Goal: Task Accomplishment & Management: Manage account settings

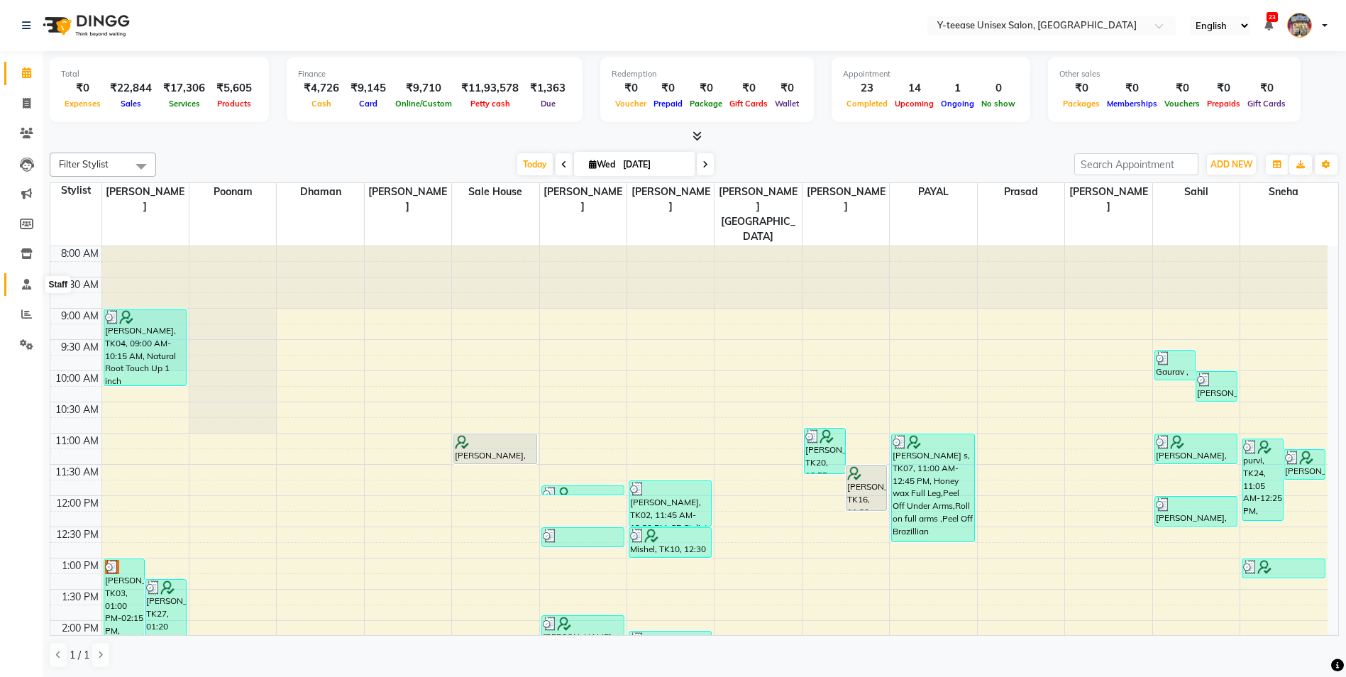
click at [22, 279] on icon at bounding box center [26, 284] width 9 height 11
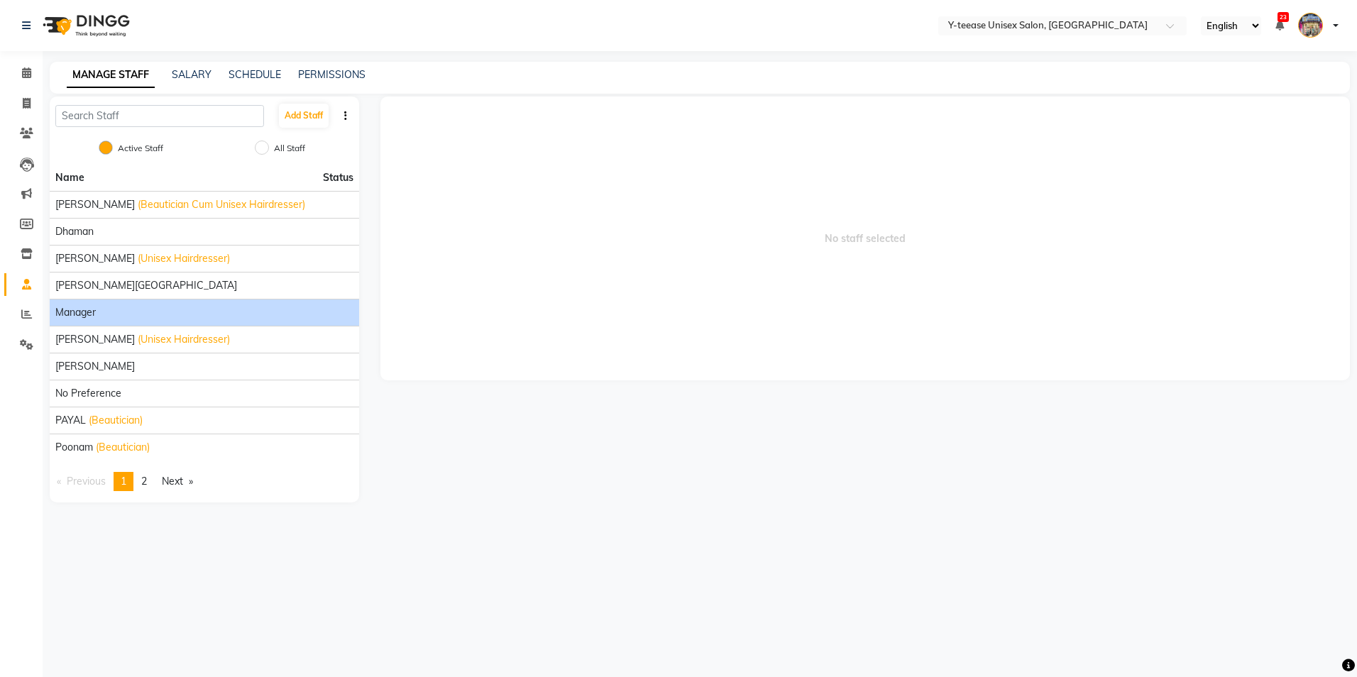
click at [106, 312] on div "Manager" at bounding box center [204, 312] width 298 height 15
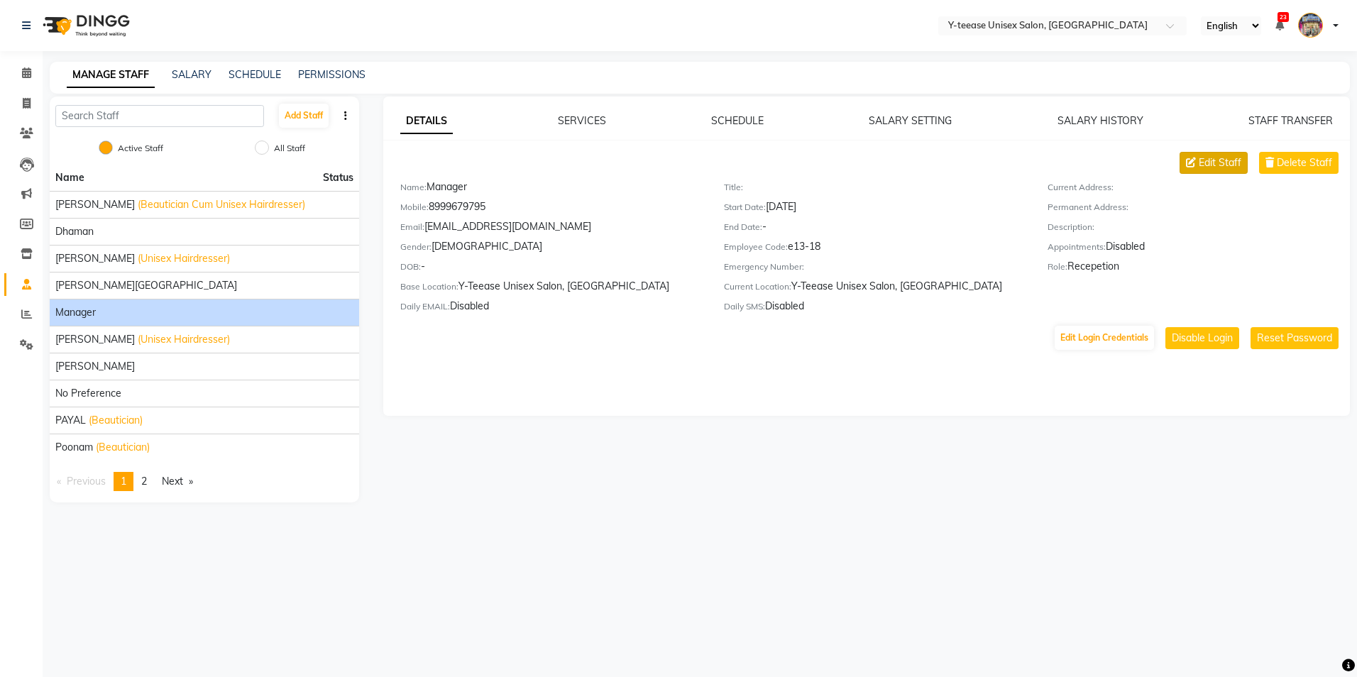
click at [1220, 159] on span "Edit Staff" at bounding box center [1220, 162] width 43 height 15
select select "male"
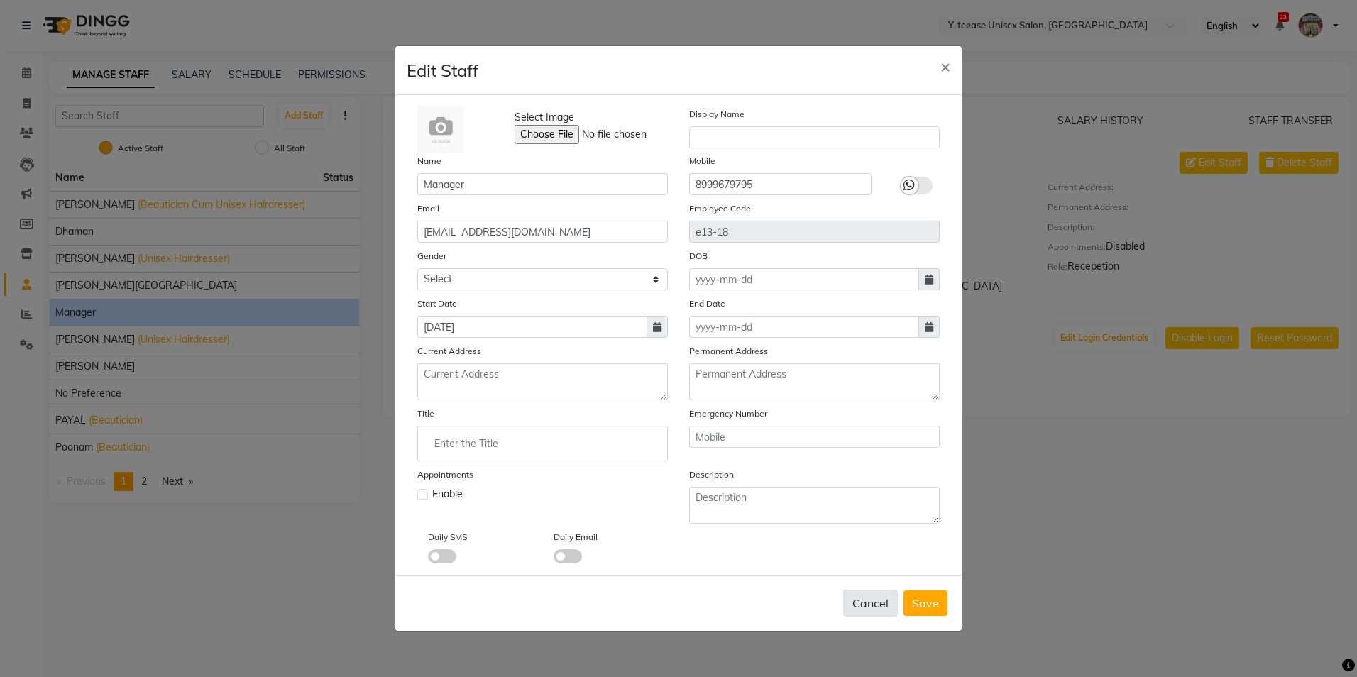
click at [879, 608] on button "Cancel" at bounding box center [870, 603] width 55 height 27
select select
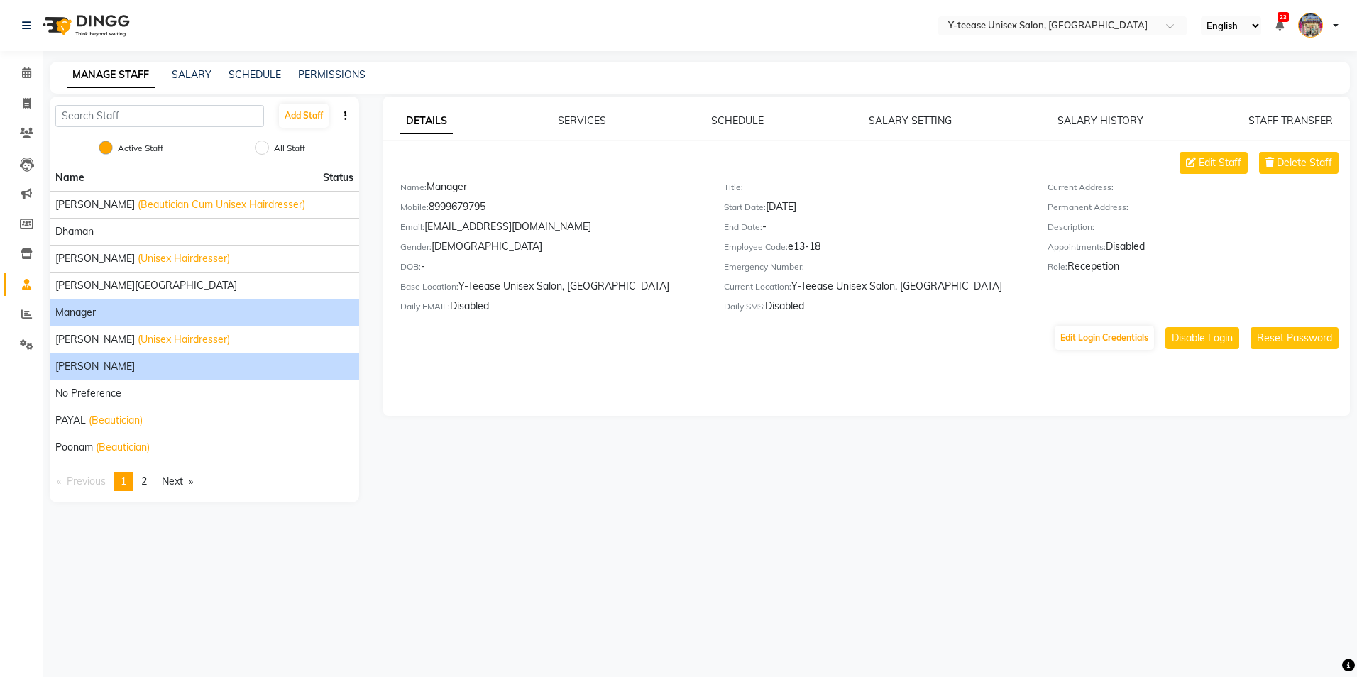
click at [78, 371] on span "[PERSON_NAME]" at bounding box center [94, 366] width 79 height 15
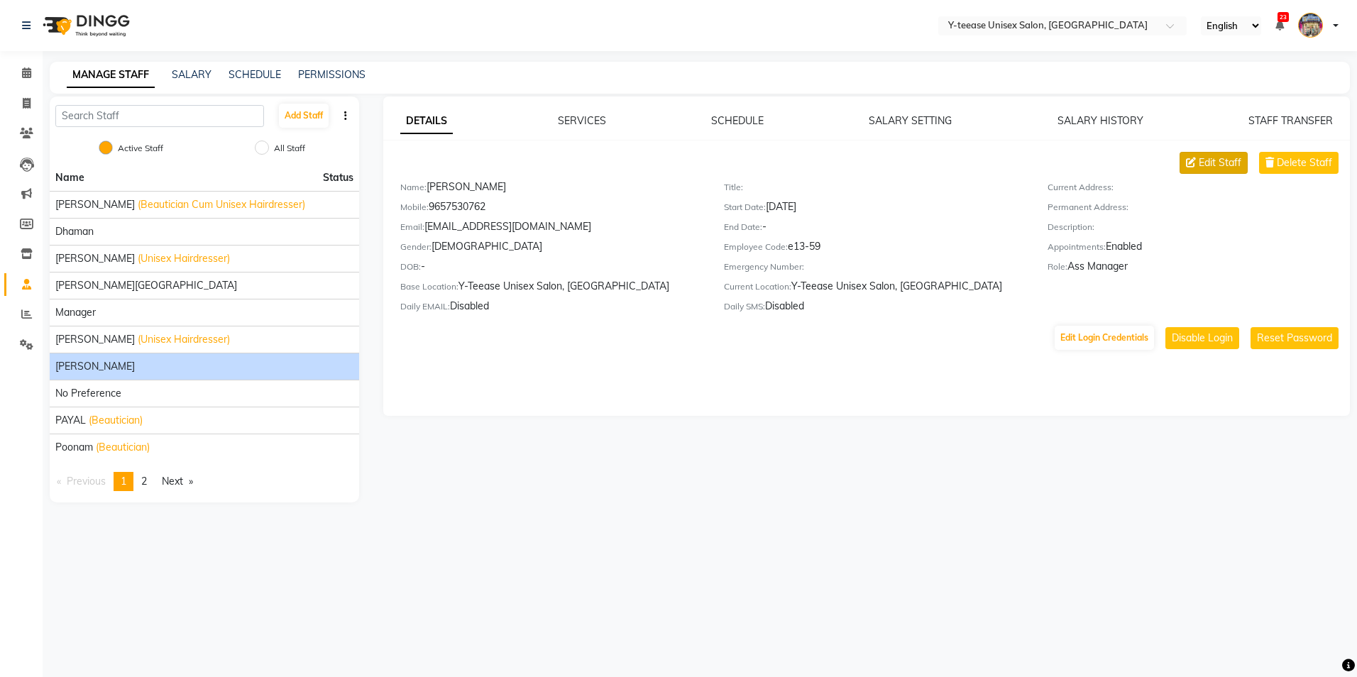
click at [1186, 163] on button "Edit Staff" at bounding box center [1214, 163] width 68 height 22
select select "female"
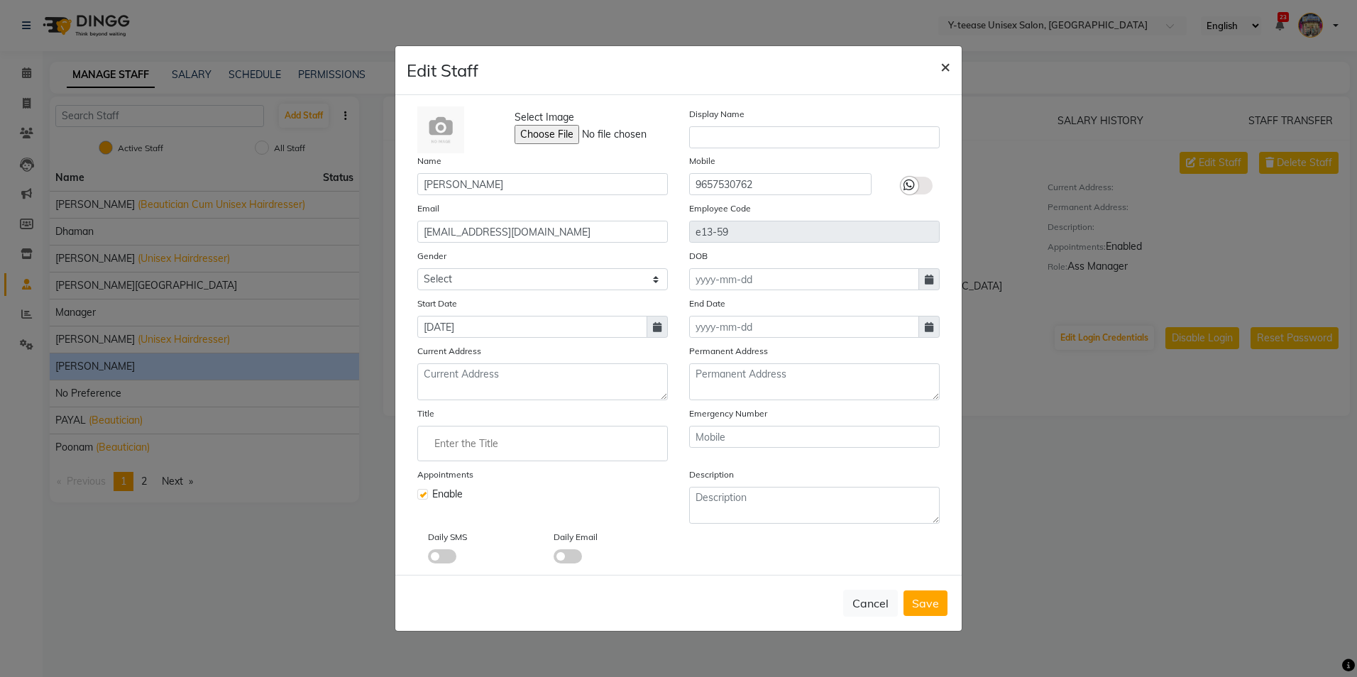
click at [950, 69] on span "×" at bounding box center [945, 65] width 10 height 21
select select
checkbox input "false"
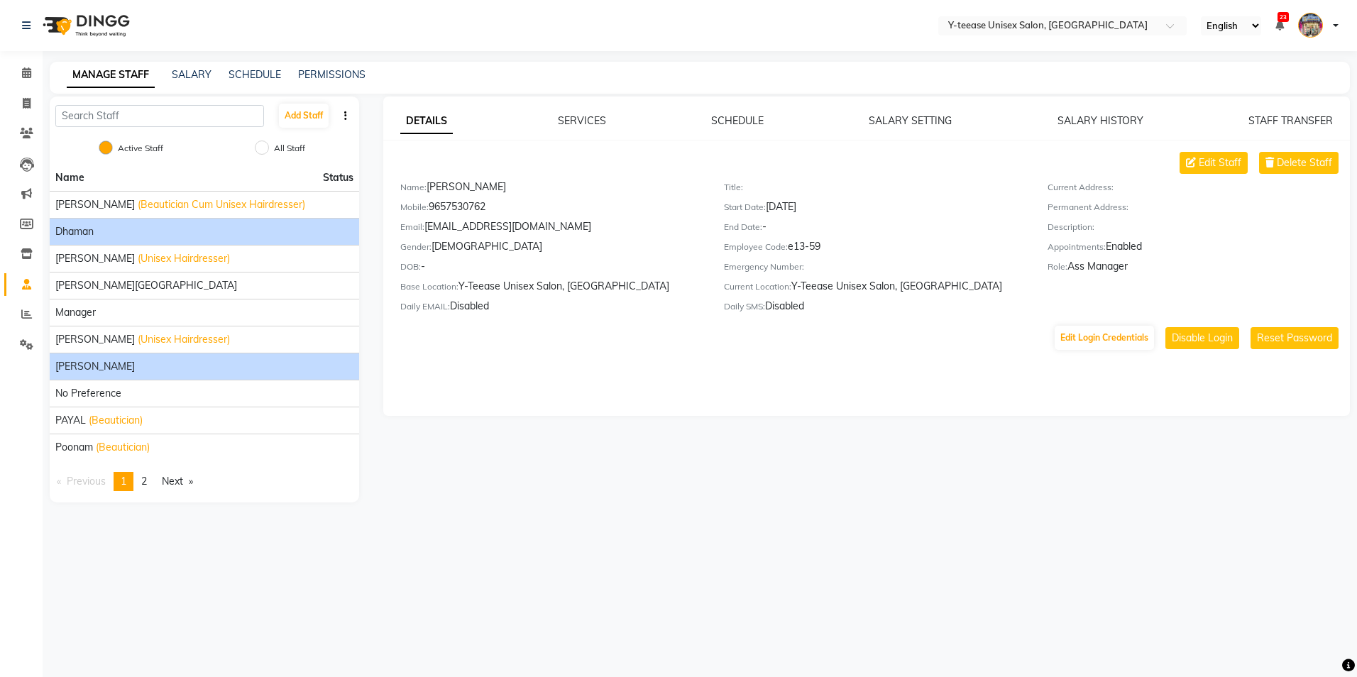
click at [143, 235] on div "Dhaman" at bounding box center [204, 231] width 298 height 15
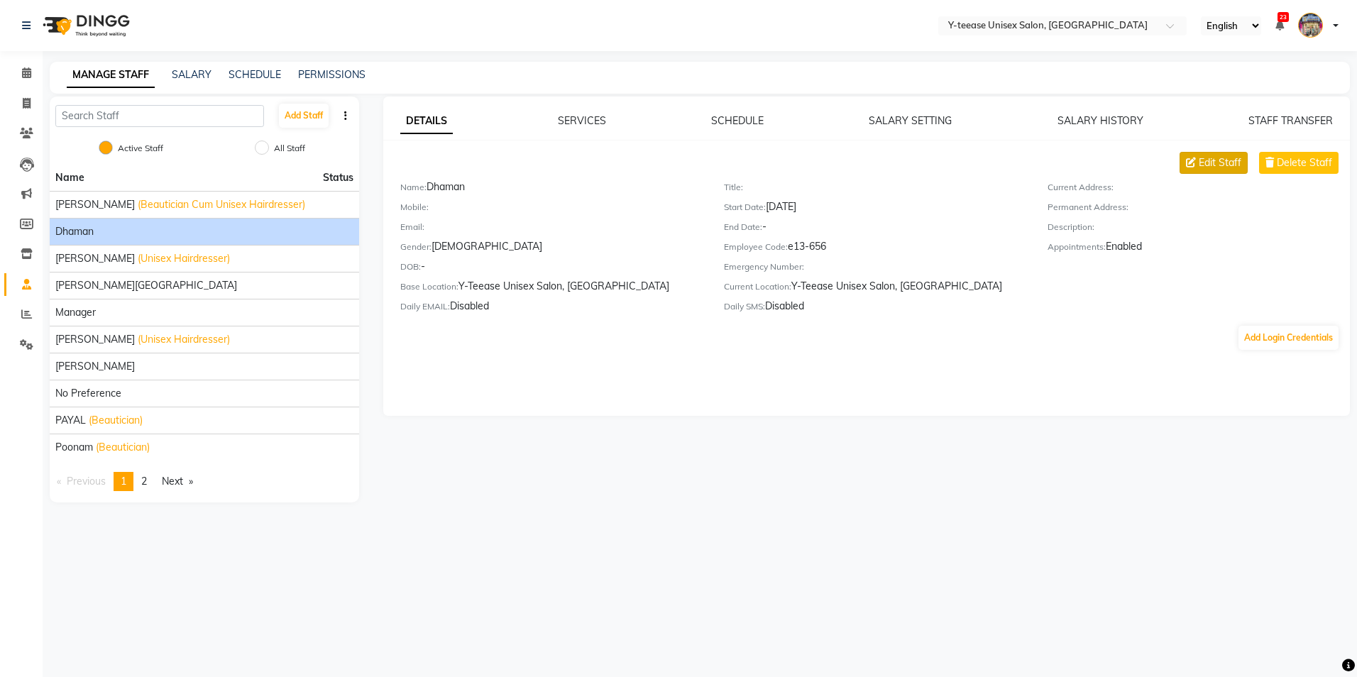
click at [1214, 158] on span "Edit Staff" at bounding box center [1220, 162] width 43 height 15
select select "male"
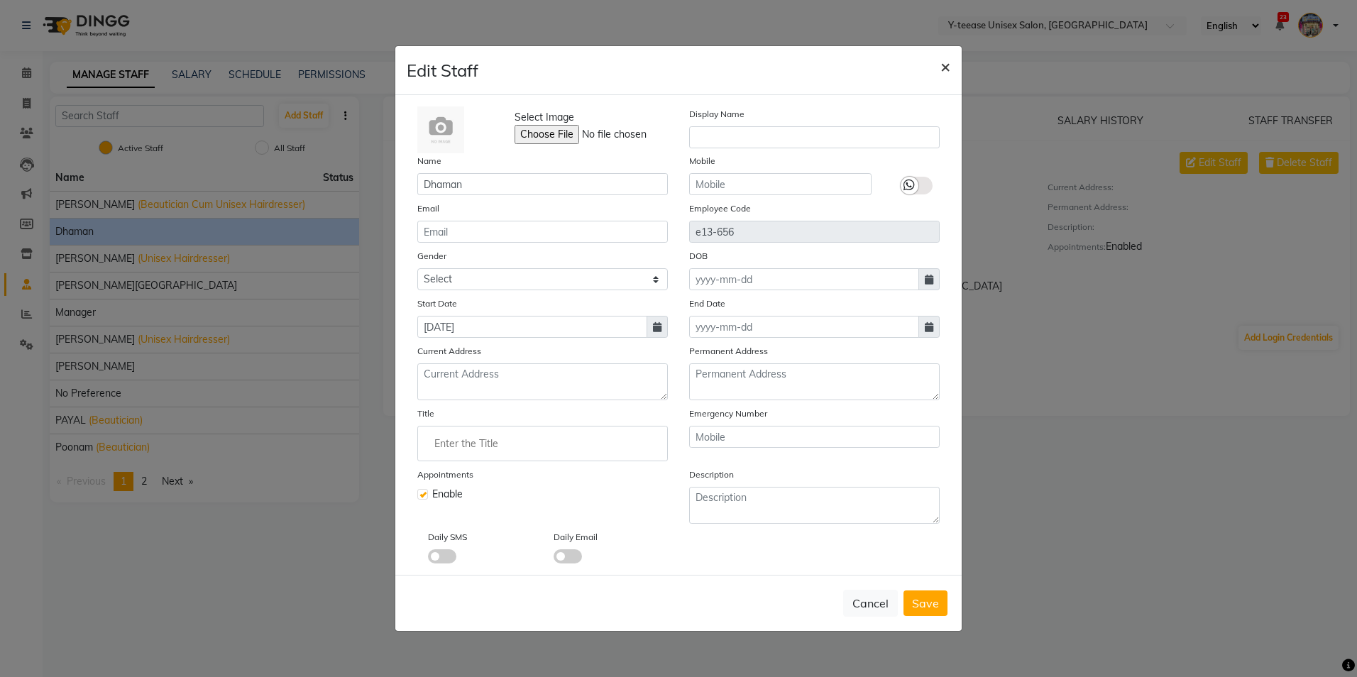
click at [948, 69] on span "×" at bounding box center [945, 65] width 10 height 21
select select
checkbox input "false"
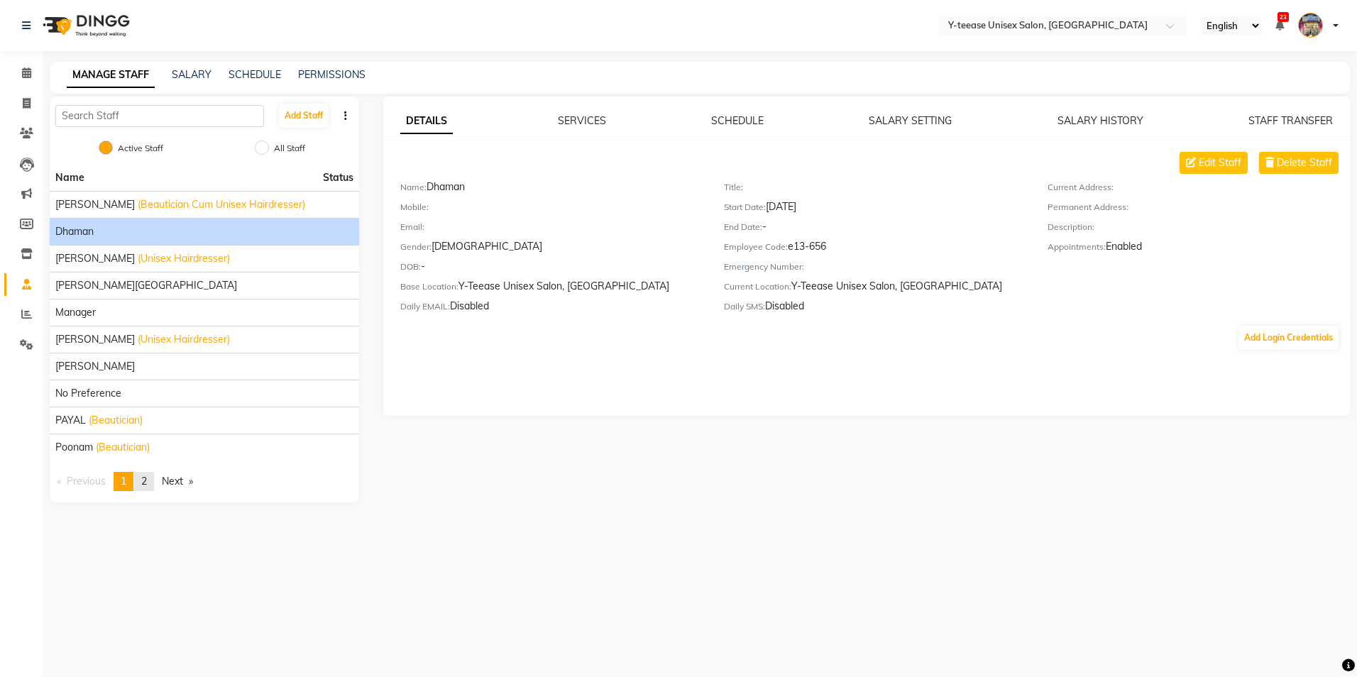
click at [152, 478] on link "page 2" at bounding box center [144, 481] width 20 height 19
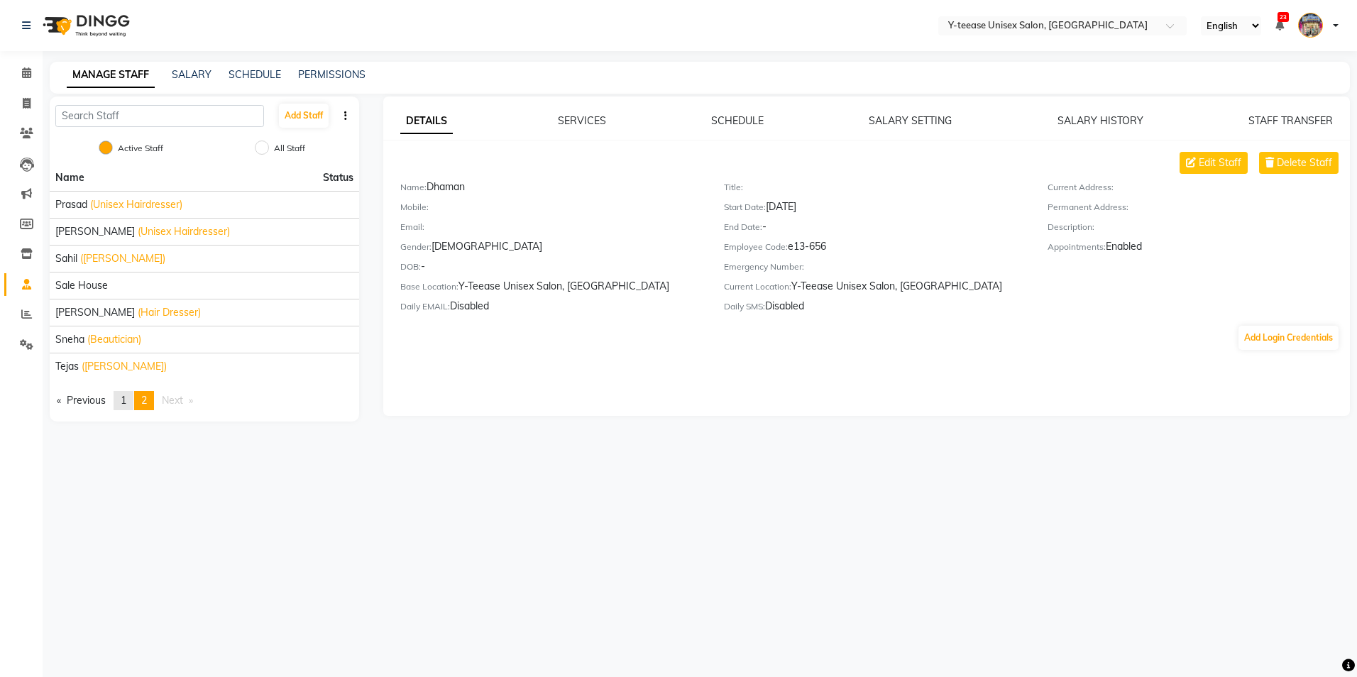
click at [122, 400] on link "page 1" at bounding box center [124, 400] width 20 height 19
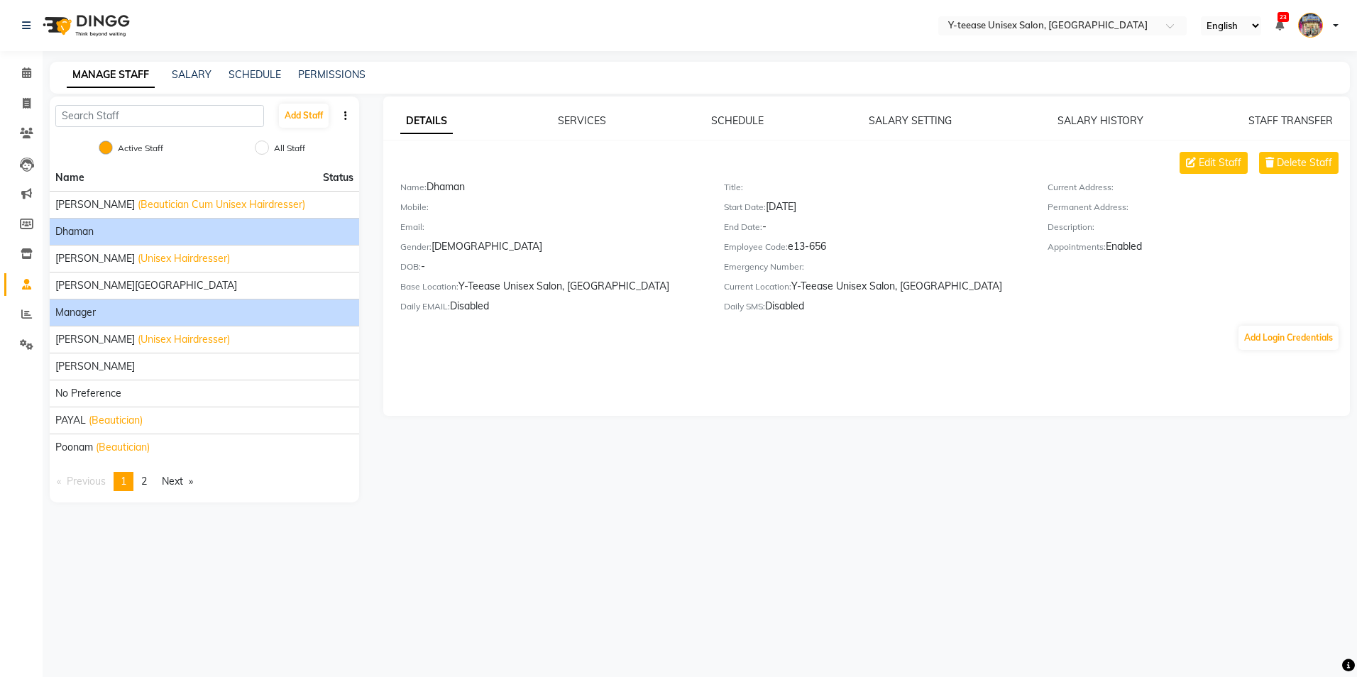
click at [140, 318] on div "Manager" at bounding box center [204, 312] width 298 height 15
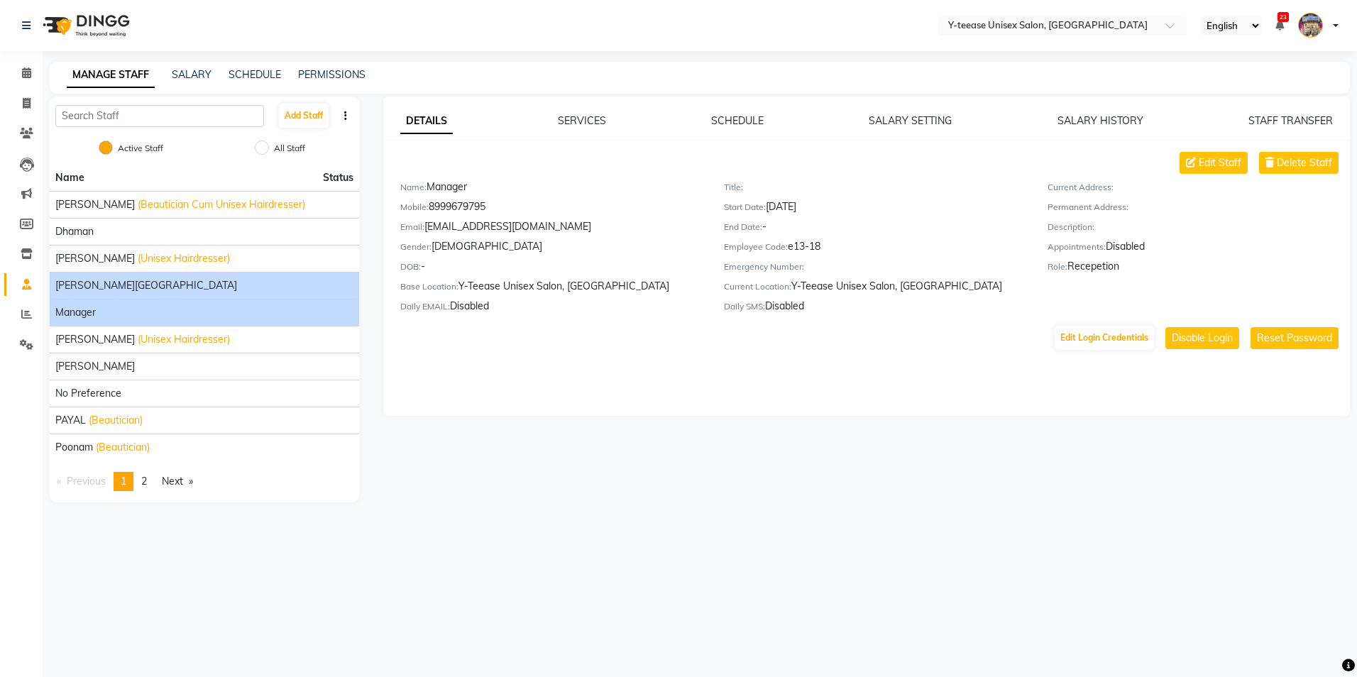
click at [213, 284] on div "[PERSON_NAME][GEOGRAPHIC_DATA]" at bounding box center [204, 285] width 298 height 15
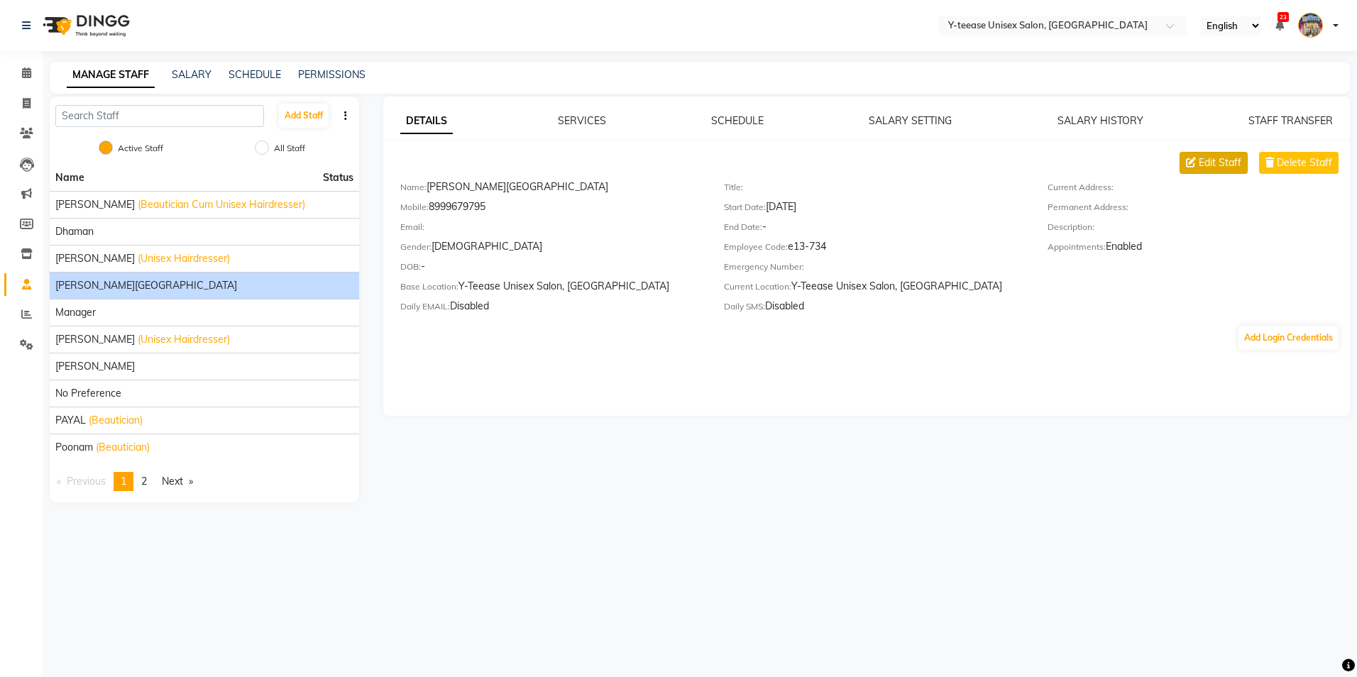
click at [1212, 155] on button "Edit Staff" at bounding box center [1214, 163] width 68 height 22
select select "female"
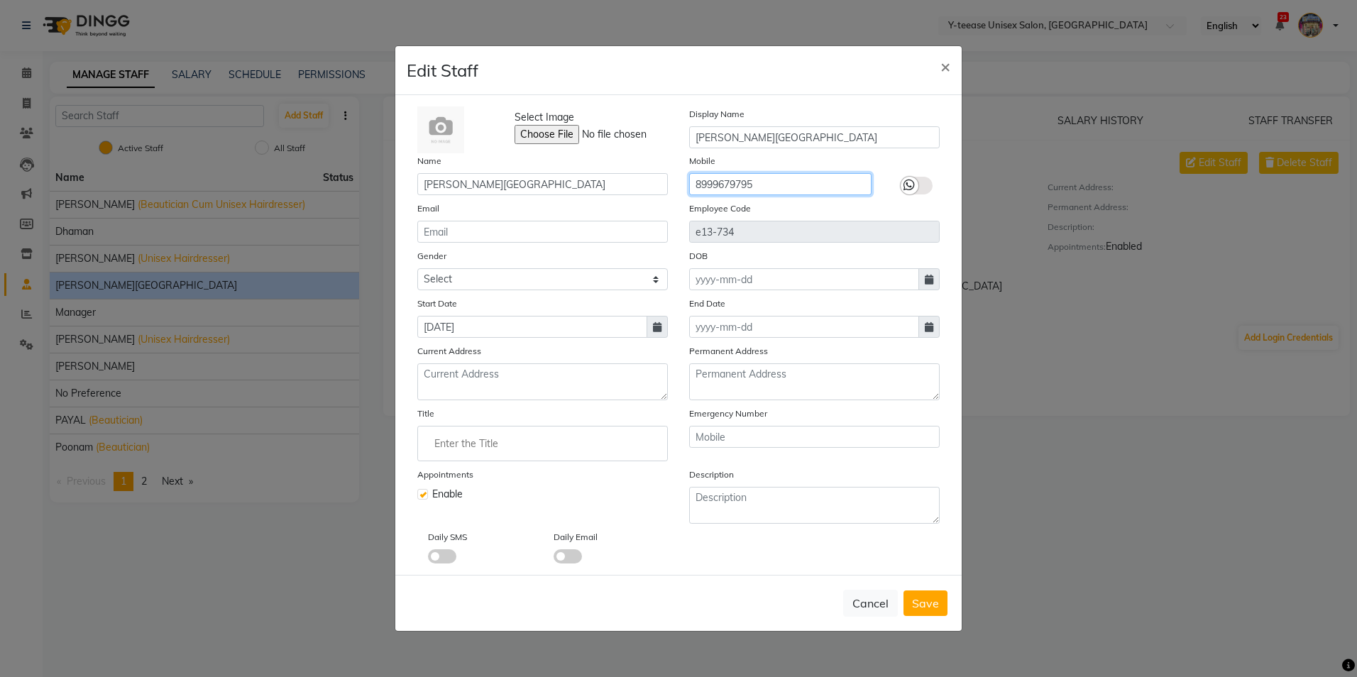
click at [774, 192] on input "8999679795" at bounding box center [780, 184] width 182 height 22
click at [852, 185] on input "89996" at bounding box center [780, 184] width 182 height 22
type input "8999680928"
click at [921, 607] on span "Save" at bounding box center [925, 603] width 27 height 14
select select
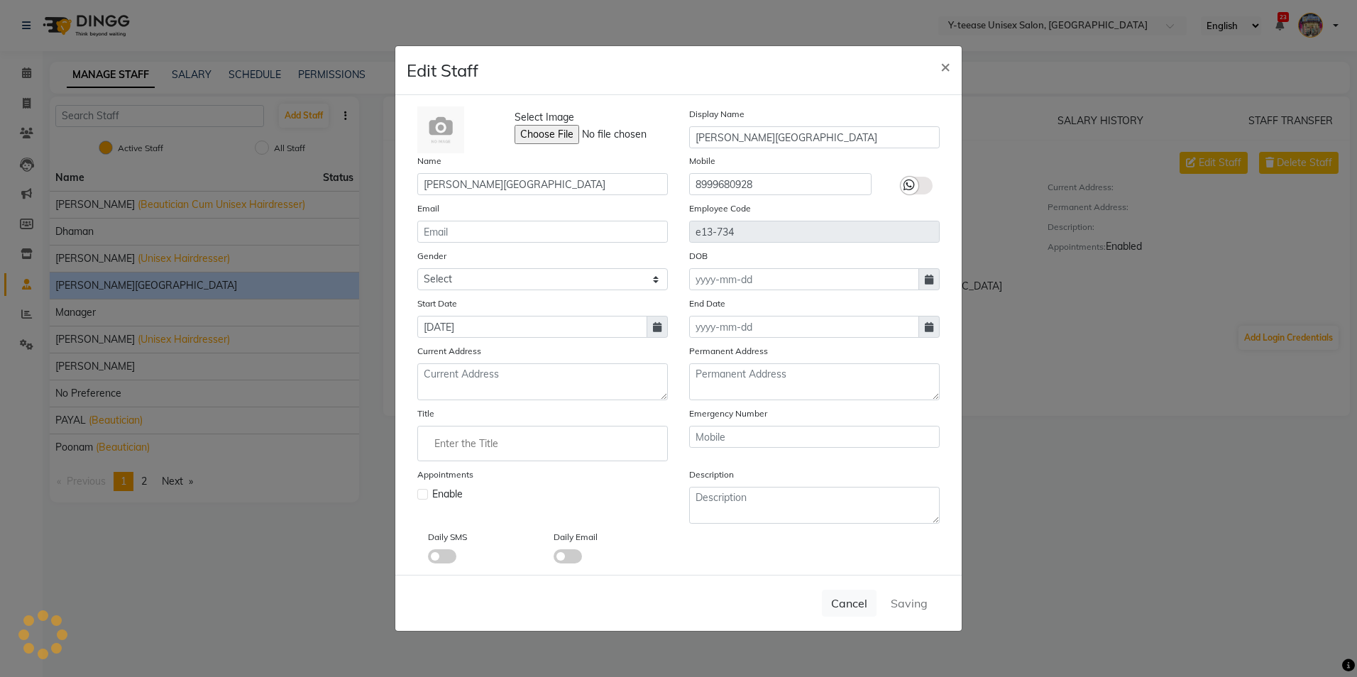
checkbox input "false"
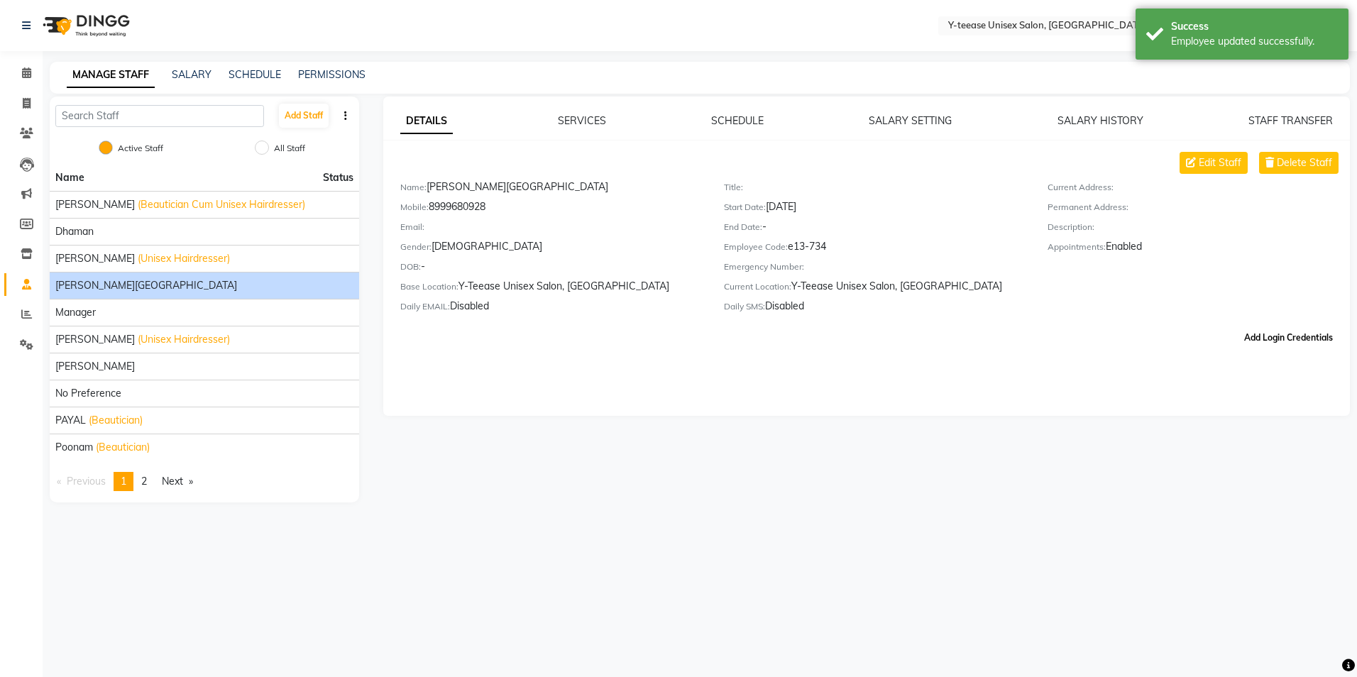
click at [1249, 339] on button "Add Login Credentials" at bounding box center [1289, 338] width 100 height 24
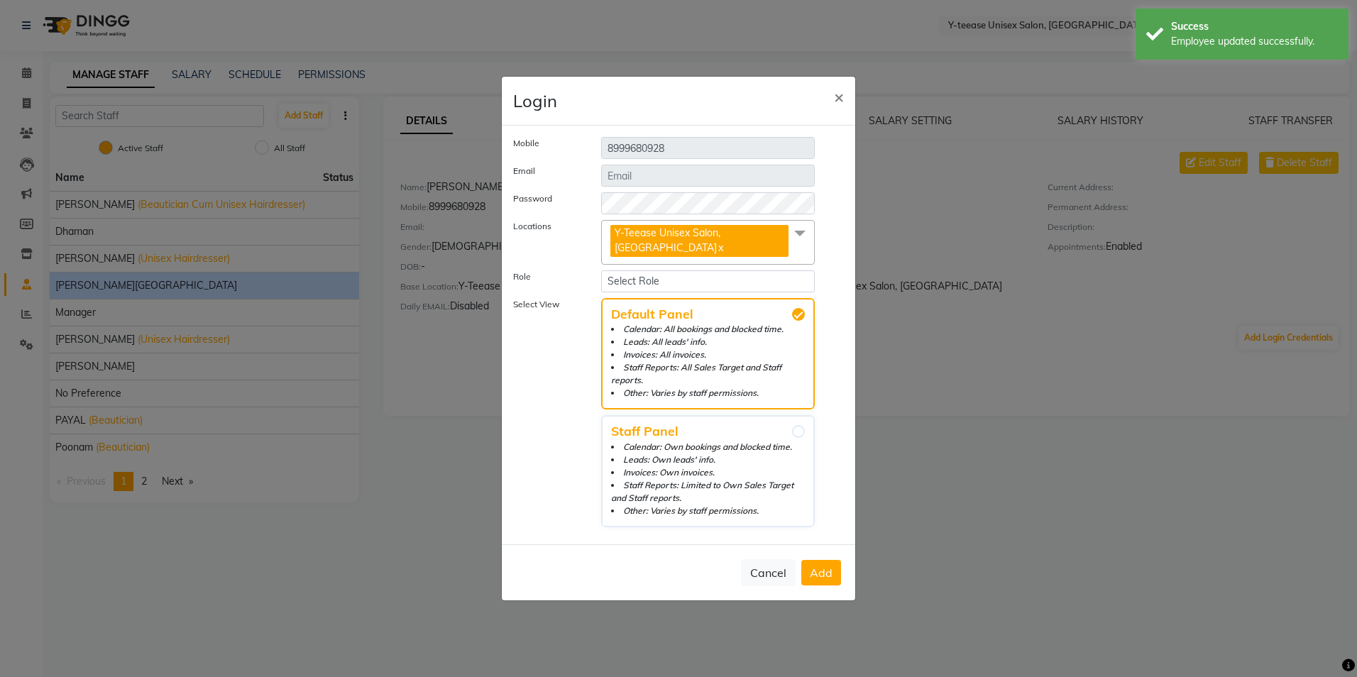
click at [819, 572] on span "Add" at bounding box center [821, 573] width 23 height 14
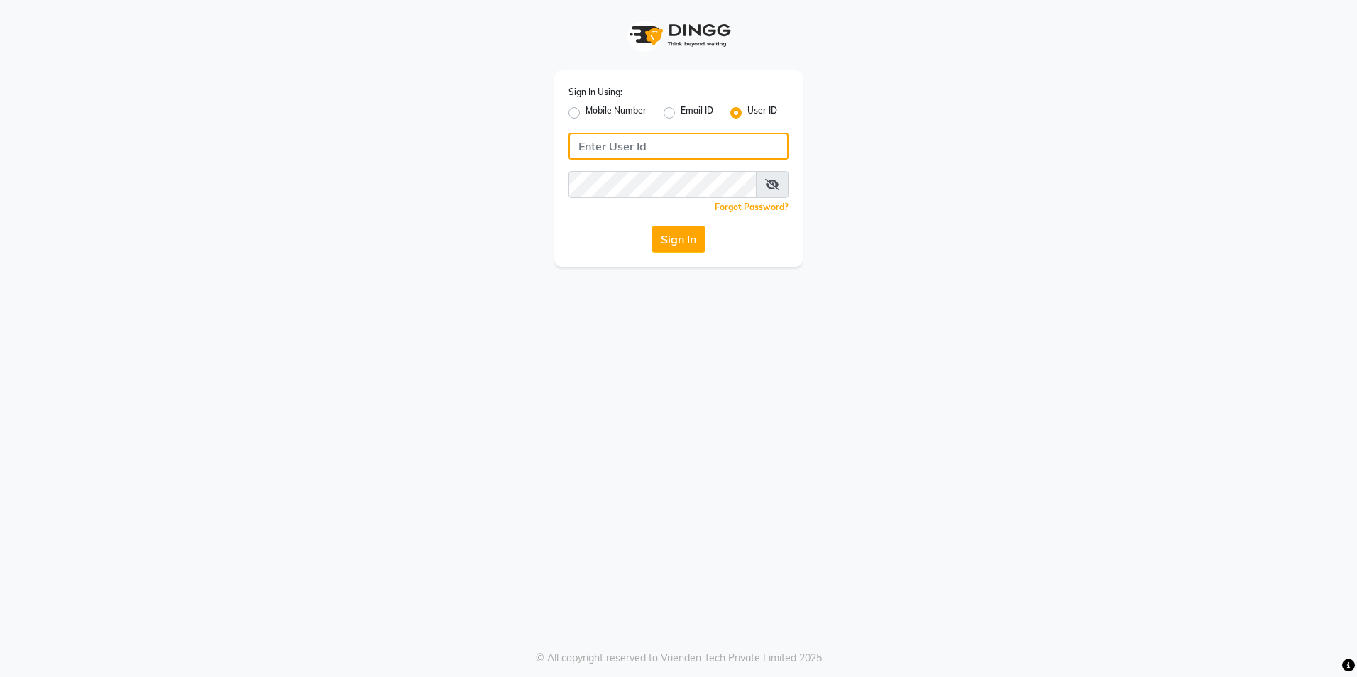
type input "8999679795"
click at [586, 108] on label "Mobile Number" at bounding box center [616, 112] width 61 height 17
click at [586, 108] on input "Mobile Number" at bounding box center [590, 108] width 9 height 9
radio input "true"
radio input "false"
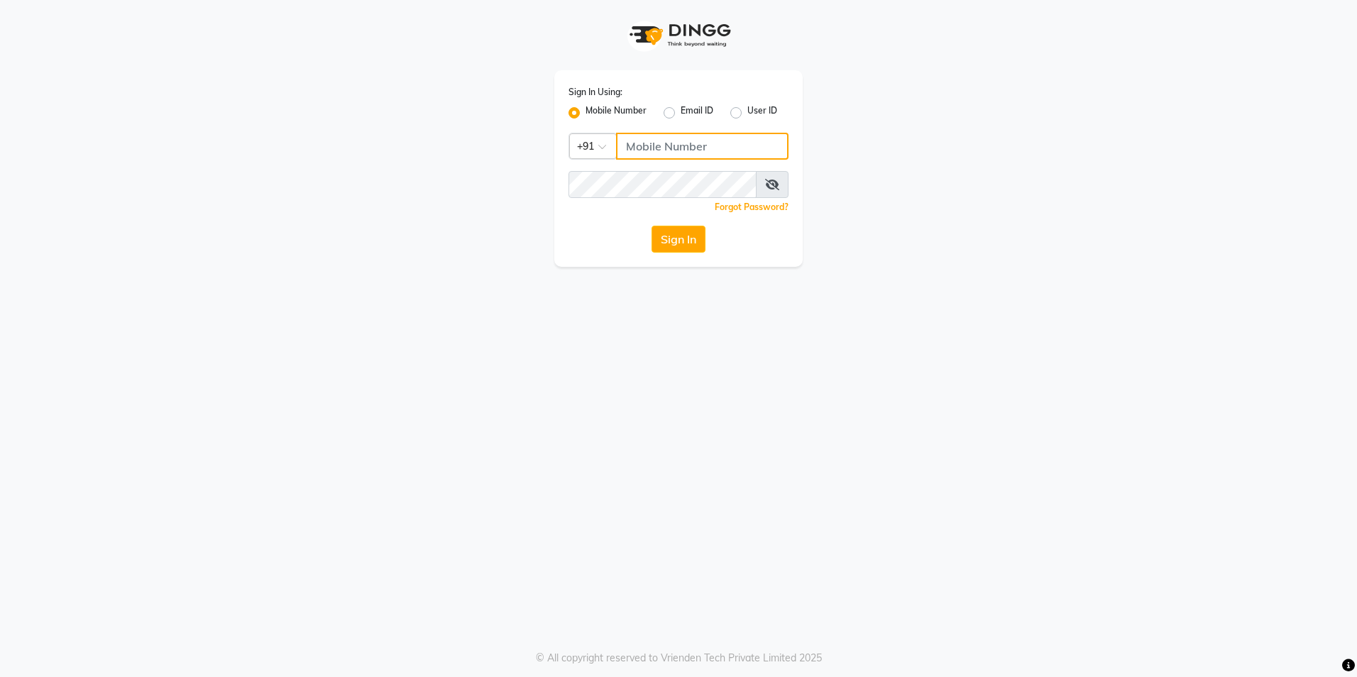
click at [678, 136] on input "Username" at bounding box center [702, 146] width 172 height 27
type input "9860099181"
click at [652, 226] on button "Sign In" at bounding box center [679, 239] width 54 height 27
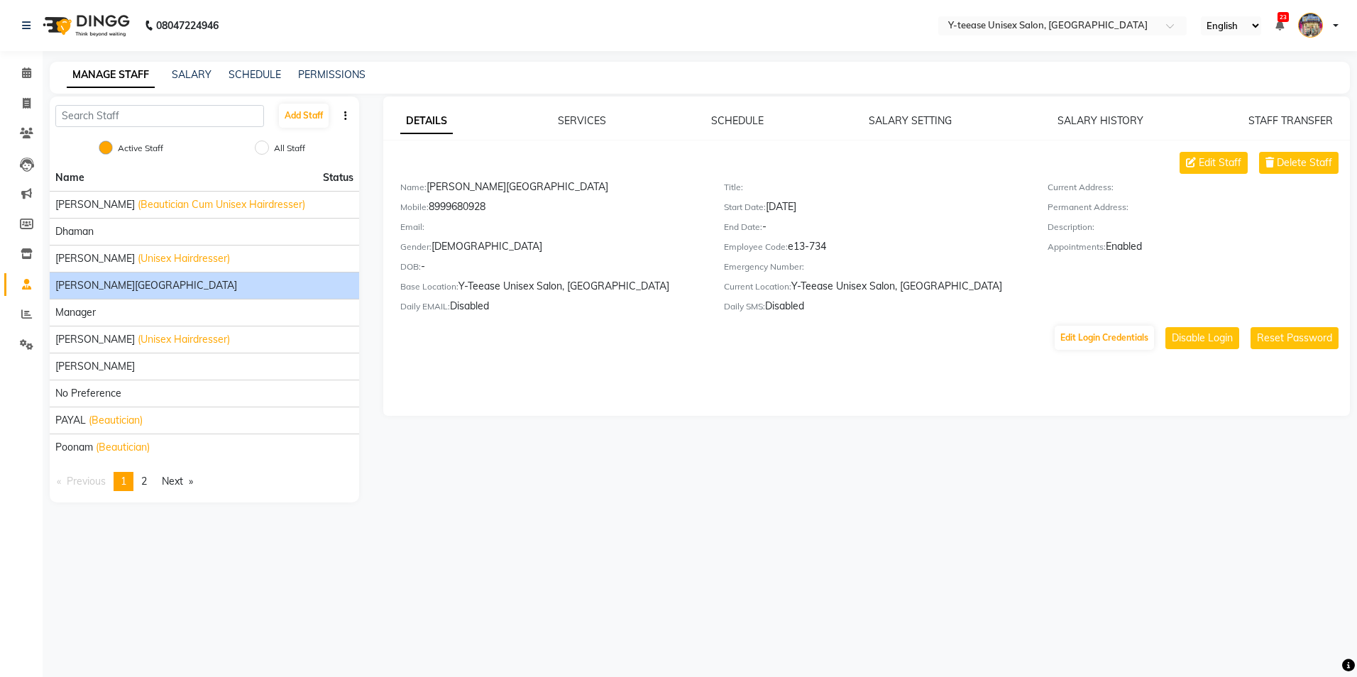
click at [1331, 26] on link at bounding box center [1318, 25] width 40 height 23
click at [1278, 98] on link "Sign out" at bounding box center [1266, 102] width 130 height 22
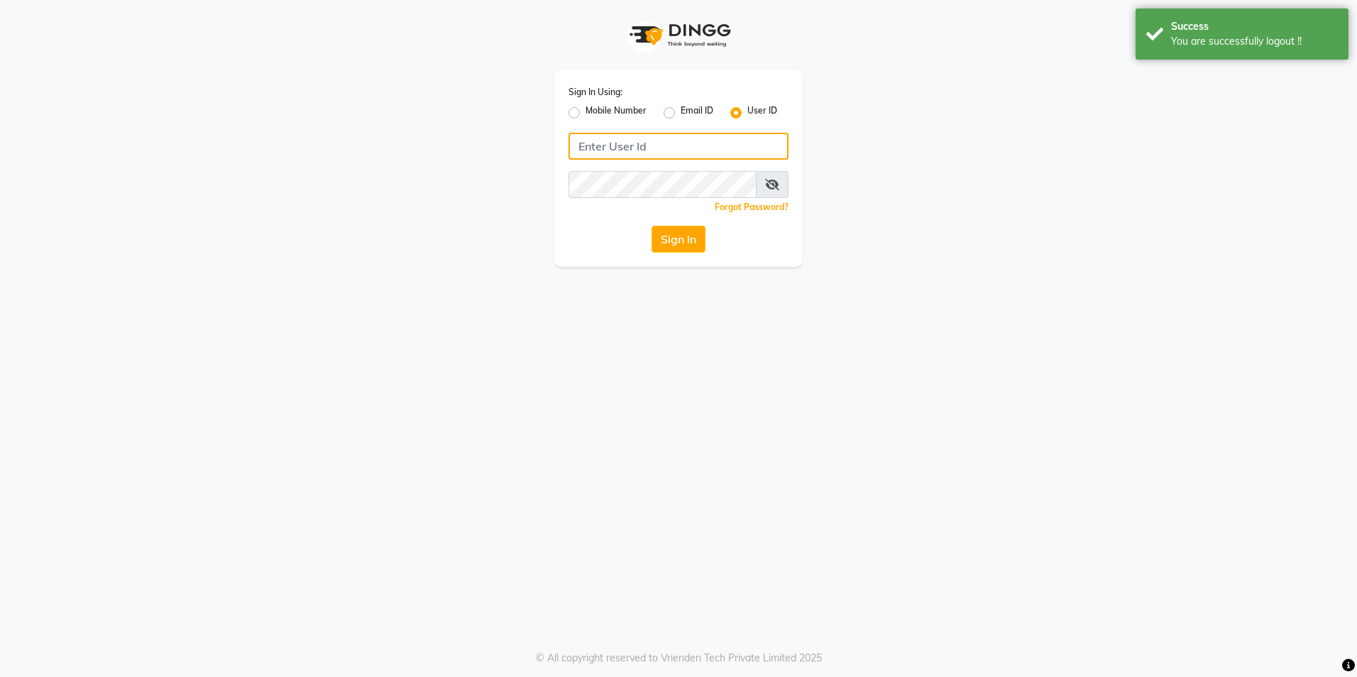
type input "8999679795"
click at [567, 114] on div "Sign In Using: Mobile Number Email ID User ID 8999679795 Remember me Forgot Pas…" at bounding box center [678, 168] width 248 height 197
click at [580, 111] on div "Mobile Number" at bounding box center [608, 112] width 78 height 17
click at [586, 114] on label "Mobile Number" at bounding box center [616, 112] width 61 height 17
click at [586, 114] on input "Mobile Number" at bounding box center [590, 108] width 9 height 9
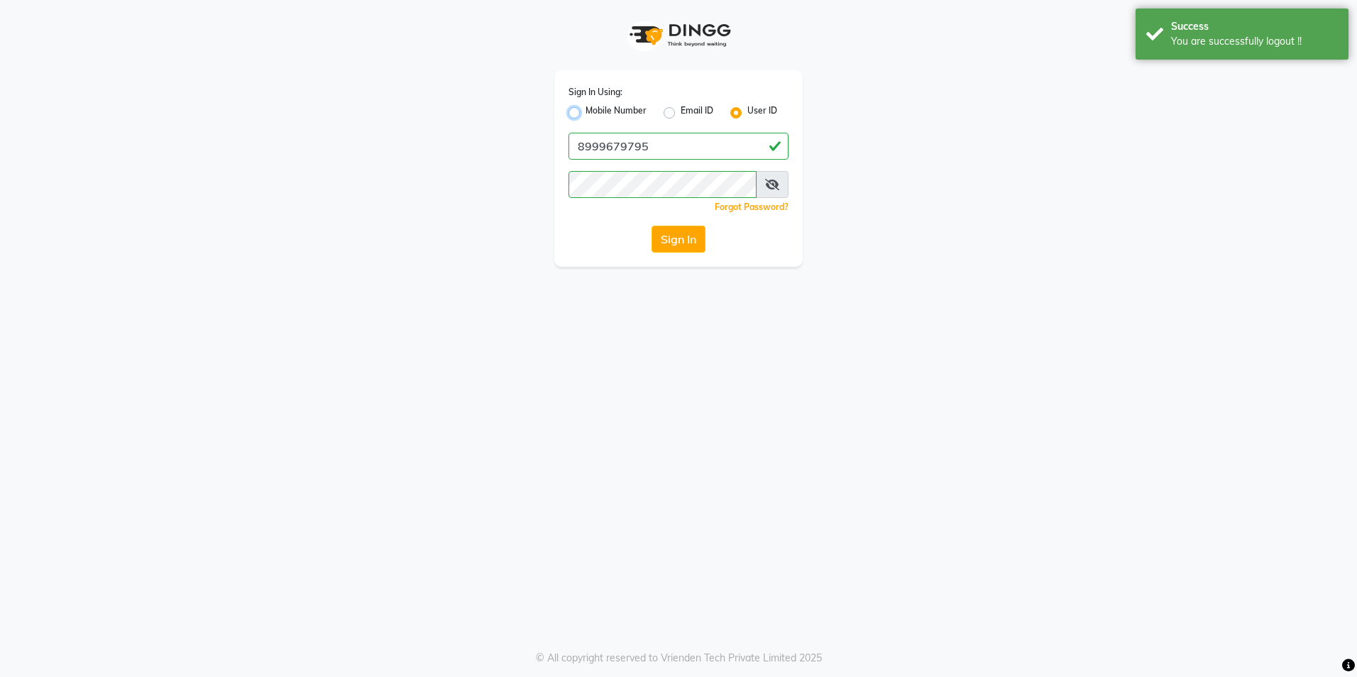
radio input "true"
radio input "false"
click at [681, 147] on input "Username" at bounding box center [702, 146] width 172 height 27
type input "8999680928"
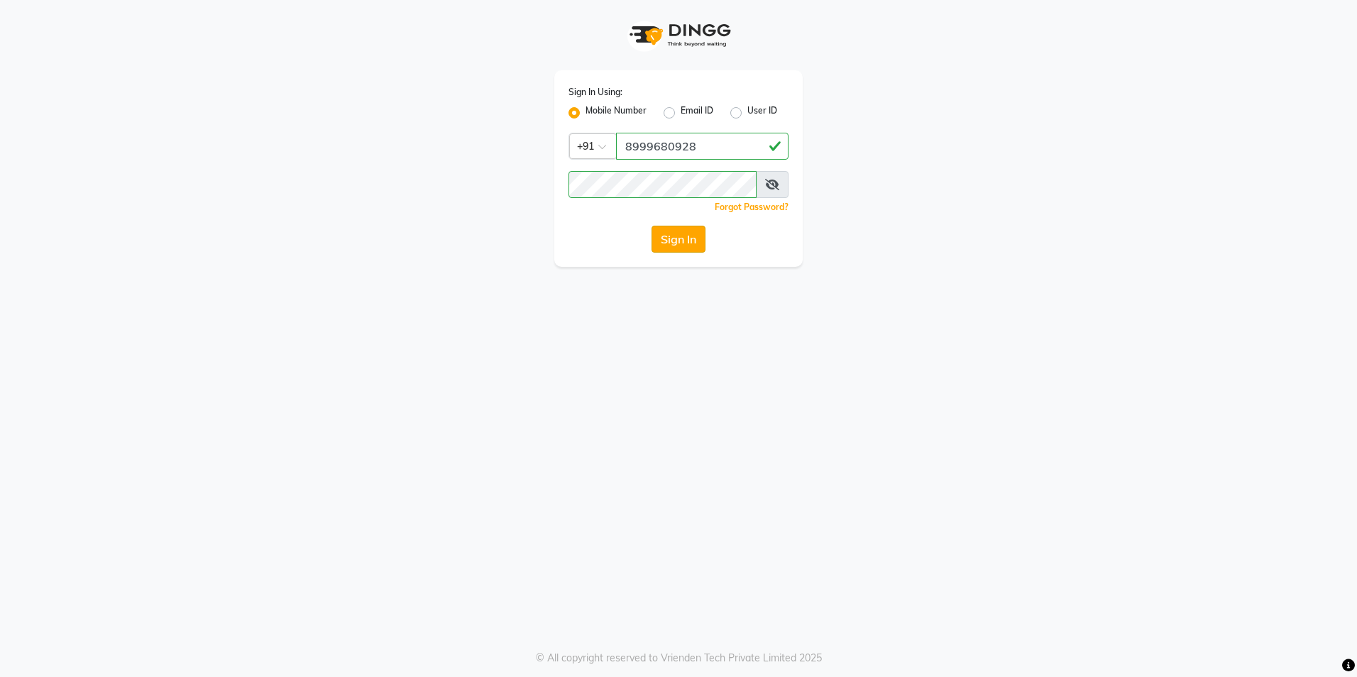
click at [681, 237] on button "Sign In" at bounding box center [679, 239] width 54 height 27
